Goal: Task Accomplishment & Management: Use online tool/utility

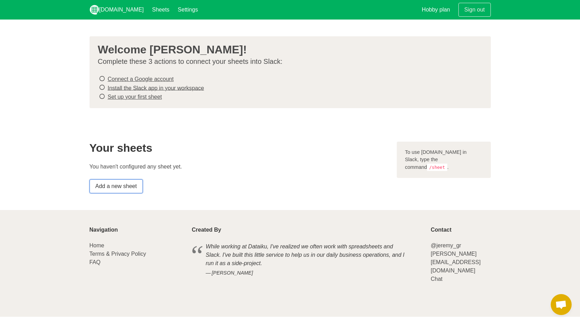
click at [126, 184] on link "Add a new sheet" at bounding box center [116, 186] width 53 height 14
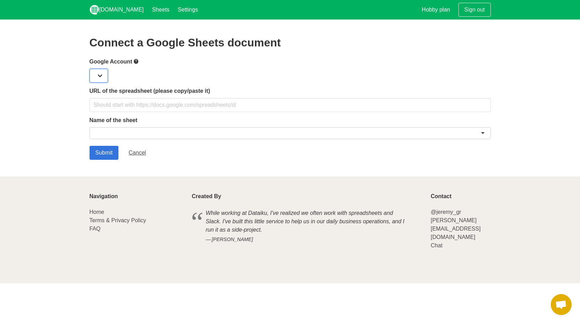
click at [100, 74] on select at bounding box center [99, 76] width 18 height 14
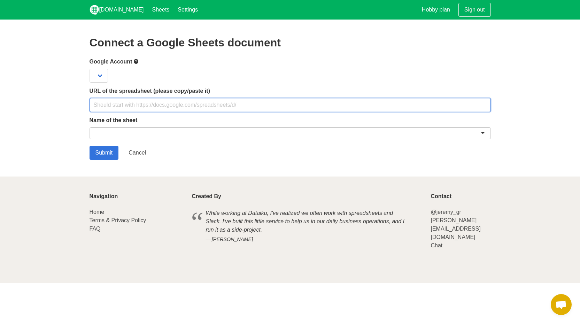
click at [177, 107] on input "text" at bounding box center [290, 105] width 401 height 14
paste input "https://docs.google.com/spreadsheets/d/1xMXxgOkNnm_vC6_QCjn_43hKpAKmXWYL7qDWcmQ…"
type input "https://docs.google.com/spreadsheets/d/1xMXxgOkNnm_vC6_QCjn_43hKpAKmXWYL7qDWcmQ…"
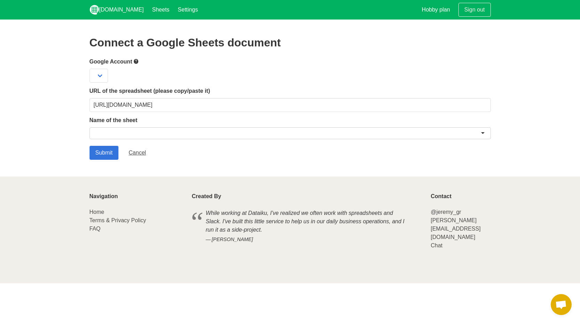
click at [181, 130] on div at bounding box center [290, 133] width 401 height 12
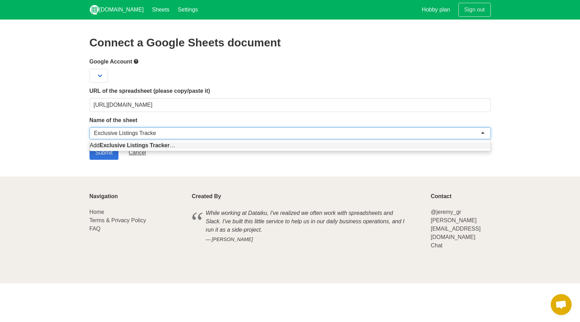
type input "Exclusive Listings Tracker"
click at [197, 164] on section "Connect a Google Sheets document Google Account URL of the spreadsheet (please …" at bounding box center [290, 98] width 580 height 157
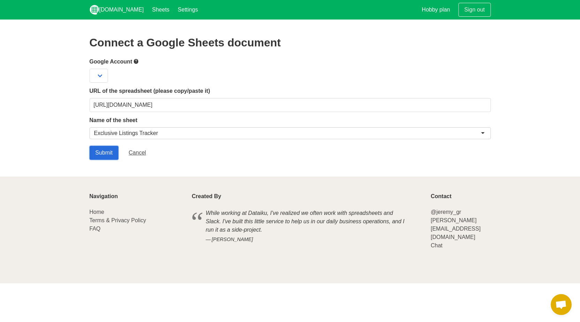
click at [110, 154] on input "Submit" at bounding box center [104, 153] width 29 height 14
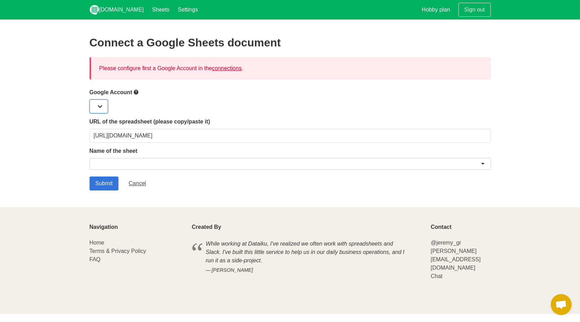
click at [104, 106] on select at bounding box center [99, 106] width 18 height 14
click at [127, 90] on label "Google Account" at bounding box center [290, 92] width 401 height 9
click at [223, 68] on link "connections" at bounding box center [227, 68] width 30 height 6
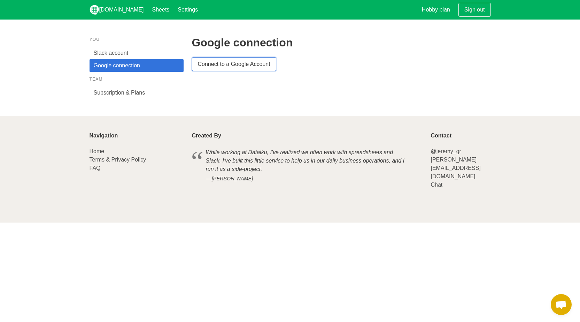
click at [238, 63] on link "Connect to a Google Account" at bounding box center [234, 64] width 84 height 14
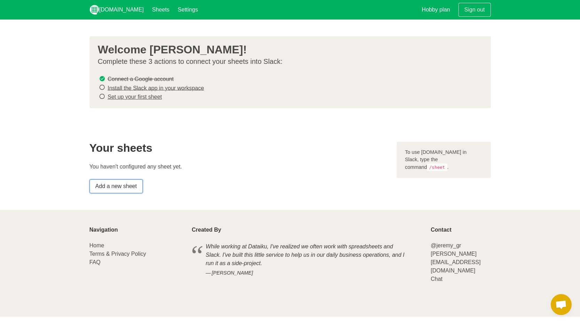
click at [121, 187] on link "Add a new sheet" at bounding box center [116, 186] width 53 height 14
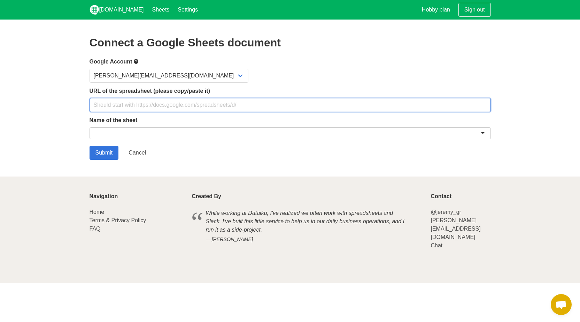
click at [117, 104] on input "text" at bounding box center [290, 105] width 401 height 14
paste input "[URL][DOMAIN_NAME]"
type input "[URL][DOMAIN_NAME]"
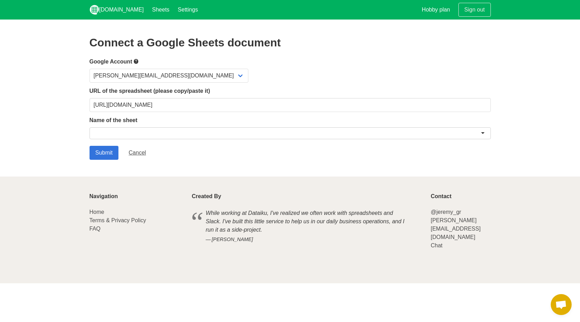
click at [121, 133] on div at bounding box center [290, 133] width 401 height 12
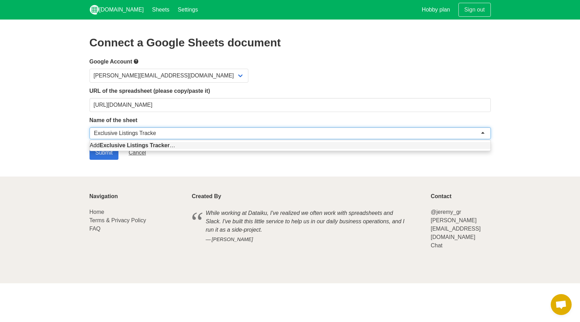
type input "Exclusive Listings Tracker"
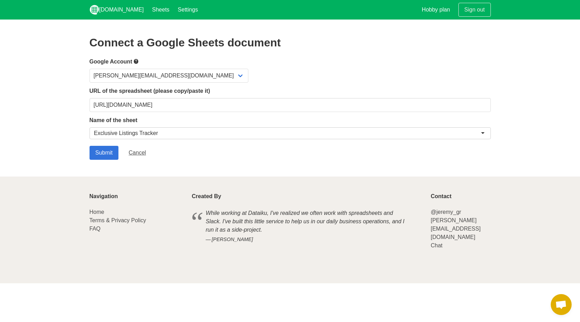
click at [129, 171] on section "Connect a Google Sheets document Google Account adam@terrameridiana.com URL of …" at bounding box center [290, 98] width 580 height 157
click at [115, 153] on input "Submit" at bounding box center [104, 153] width 29 height 14
